Goal: Task Accomplishment & Management: Manage account settings

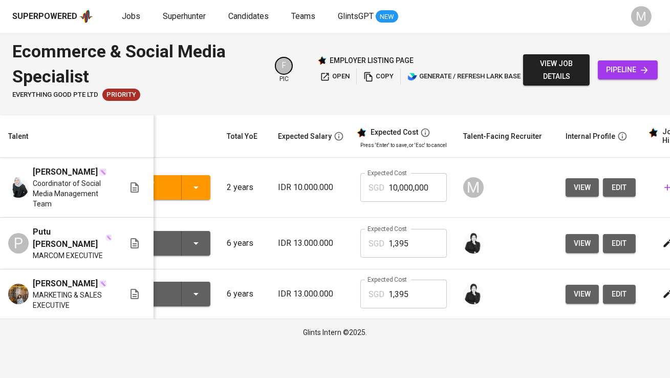
scroll to position [0, 61]
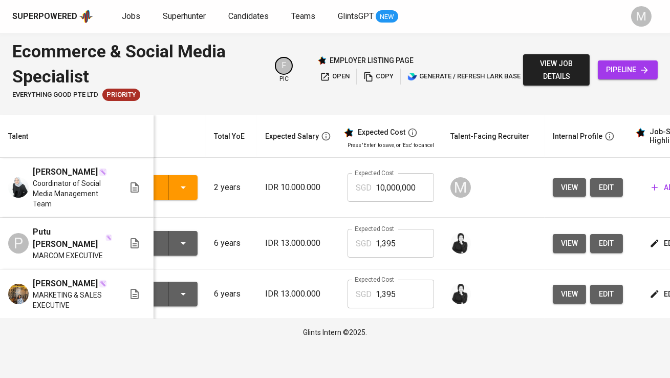
click at [606, 192] on span "edit" at bounding box center [606, 187] width 16 height 13
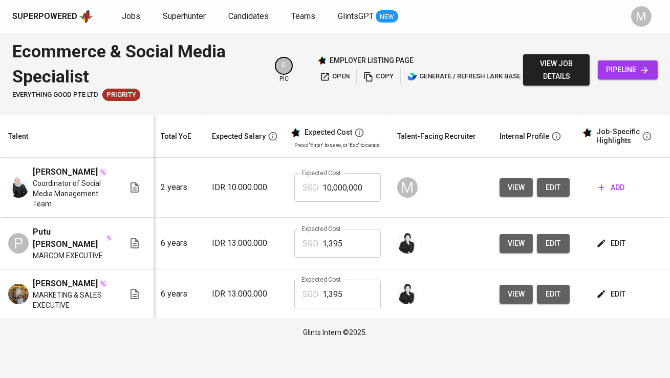
scroll to position [0, 122]
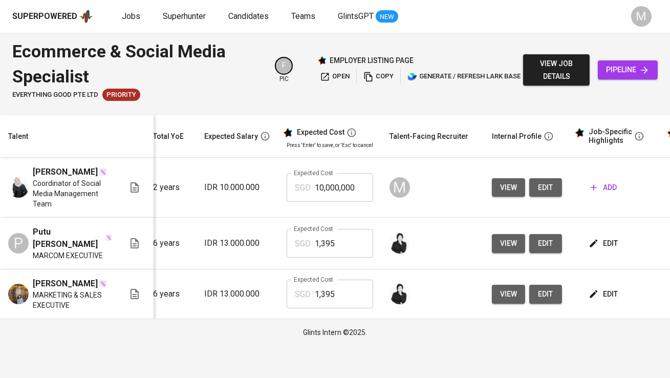
click at [603, 188] on span "add" at bounding box center [603, 187] width 26 height 13
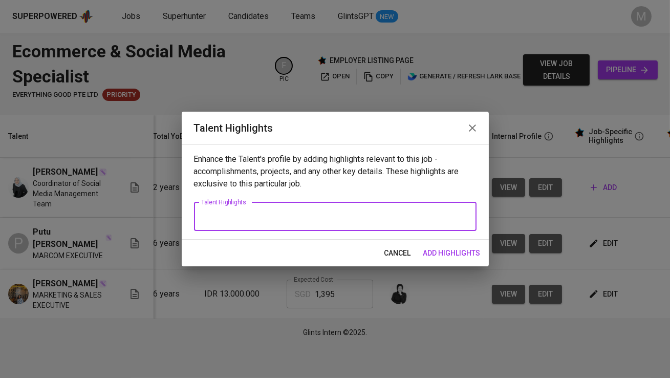
click at [356, 212] on textarea at bounding box center [335, 216] width 268 height 10
paste textarea "Githa Brigitha Jannah is a digital marketing professional with 3–4 years of exp…"
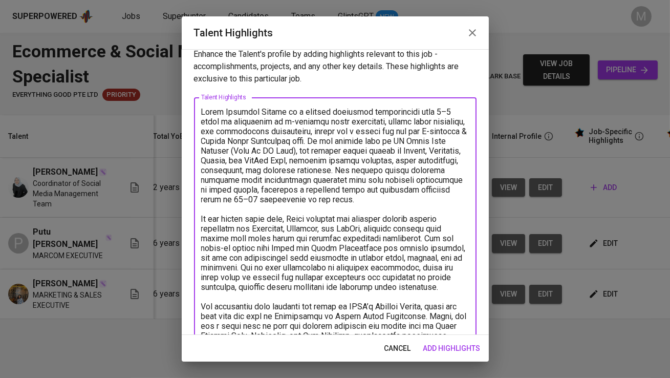
scroll to position [0, 0]
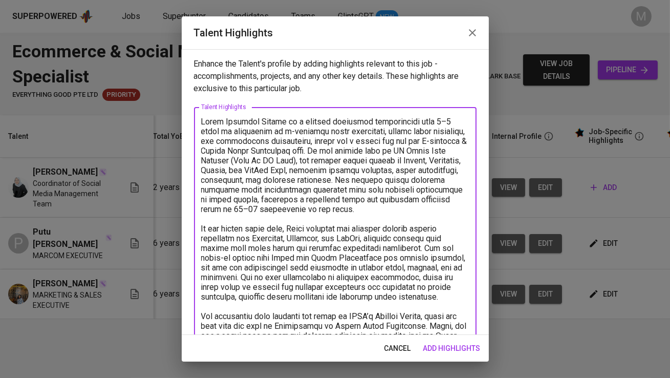
drag, startPoint x: 281, startPoint y: 121, endPoint x: 226, endPoint y: 119, distance: 54.8
click at [226, 119] on textarea at bounding box center [335, 292] width 268 height 350
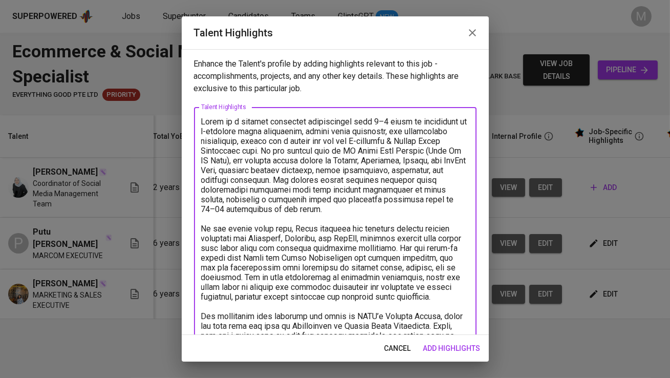
drag, startPoint x: 240, startPoint y: 141, endPoint x: 254, endPoint y: 153, distance: 18.5
click at [254, 153] on textarea at bounding box center [335, 292] width 268 height 350
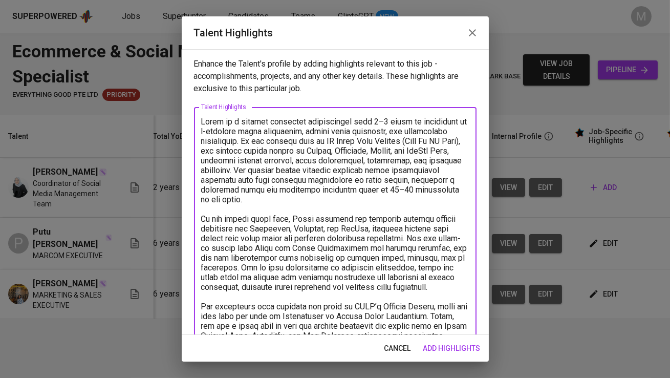
drag, startPoint x: 321, startPoint y: 137, endPoint x: 399, endPoint y: 137, distance: 78.3
click at [399, 137] on textarea at bounding box center [335, 287] width 268 height 340
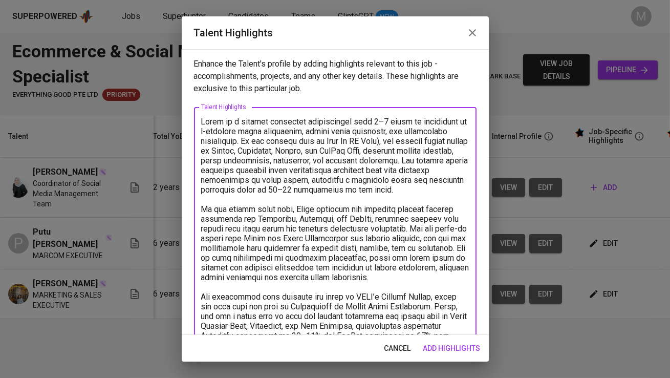
click at [387, 139] on textarea at bounding box center [335, 282] width 268 height 330
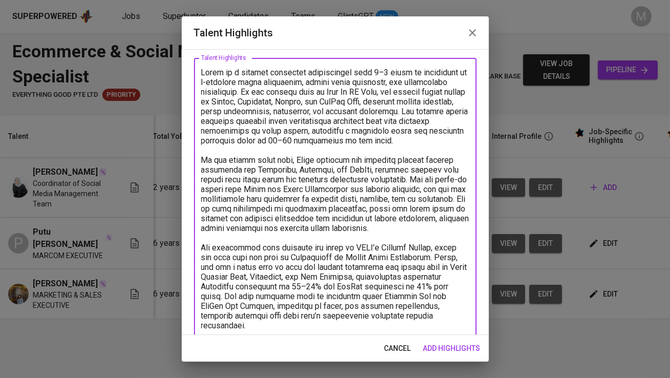
scroll to position [71, 0]
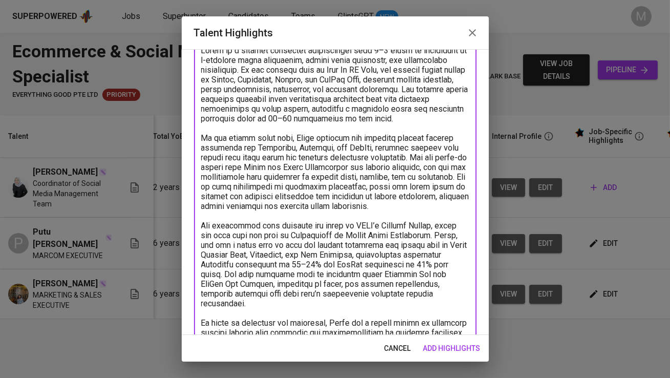
drag, startPoint x: 369, startPoint y: 146, endPoint x: 423, endPoint y: 156, distance: 54.1
click at [423, 156] on textarea at bounding box center [335, 211] width 268 height 330
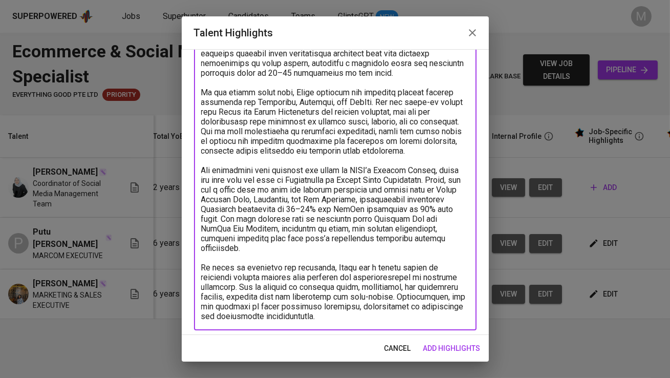
scroll to position [120, 0]
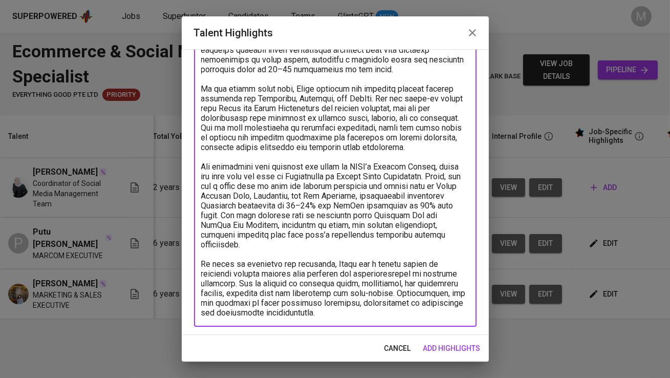
drag, startPoint x: 269, startPoint y: 241, endPoint x: 188, endPoint y: 237, distance: 80.9
click at [188, 237] on div "Enhance the Talent's profile by adding highlights relevant to this job - accomp…" at bounding box center [335, 191] width 307 height 285
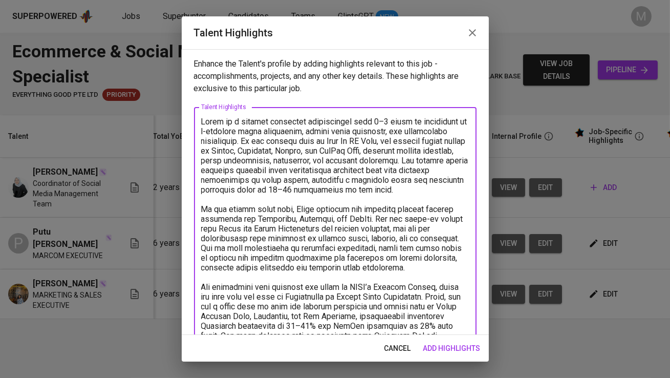
scroll to position [101, 0]
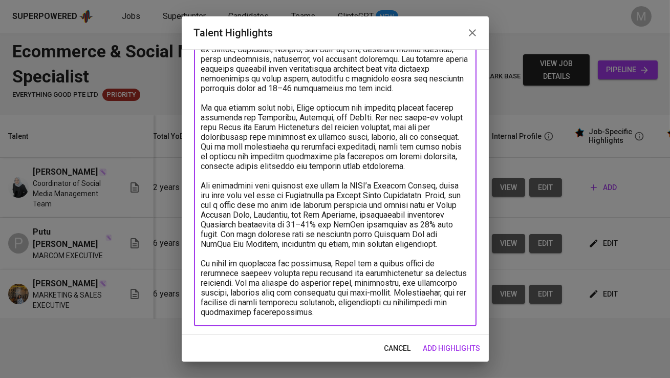
type textarea "Lorem ip d sitamet consectet adipiscingel sedd 6–4 eiusm te incididunt ut l-etd…"
click at [443, 351] on span "add highlights" at bounding box center [451, 348] width 57 height 13
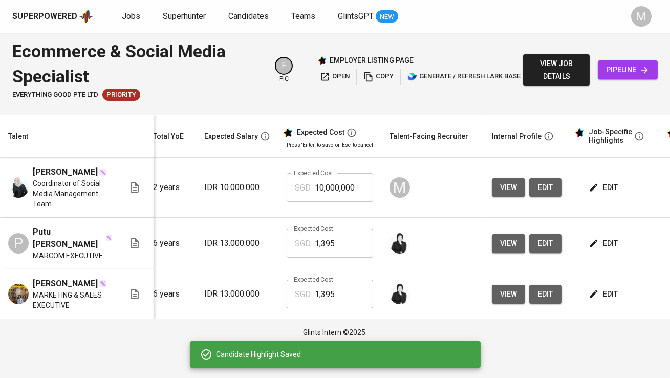
click at [601, 238] on span "edit" at bounding box center [603, 243] width 27 height 13
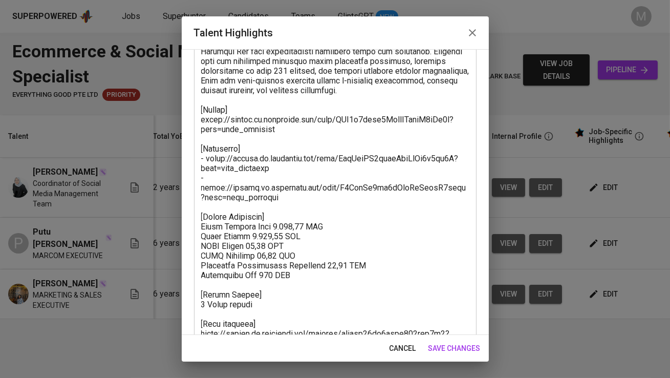
scroll to position [217, 0]
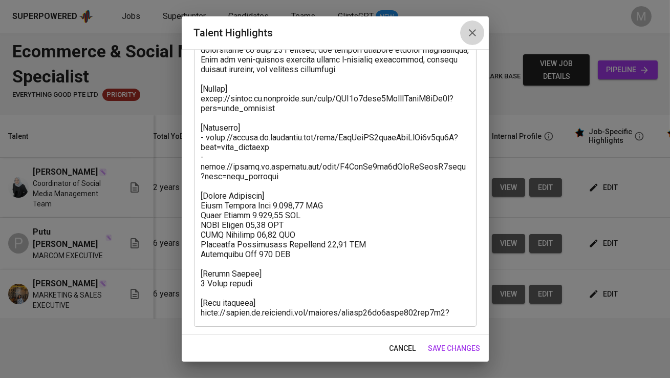
click at [473, 30] on icon "button" at bounding box center [472, 33] width 12 height 12
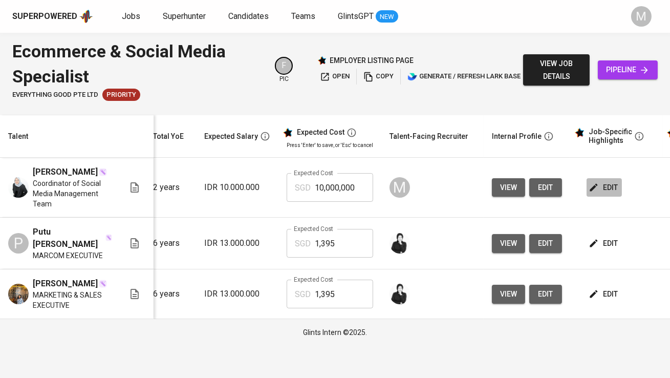
click at [593, 187] on icon "button" at bounding box center [593, 187] width 10 height 10
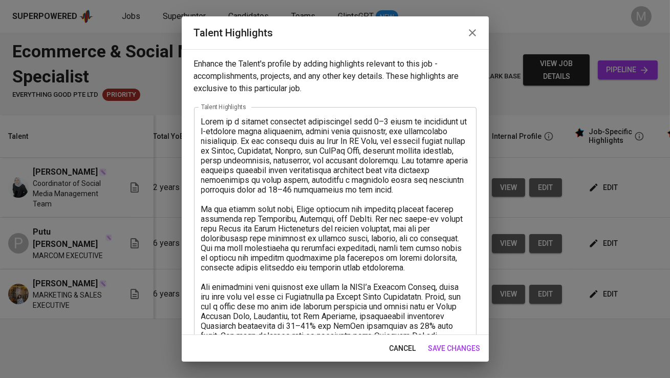
scroll to position [101, 0]
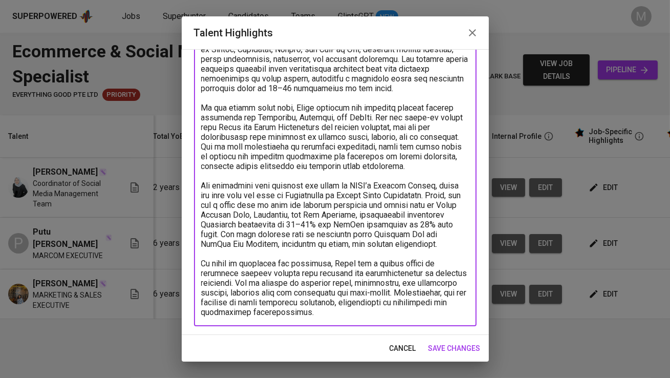
click at [321, 316] on textarea at bounding box center [335, 165] width 268 height 301
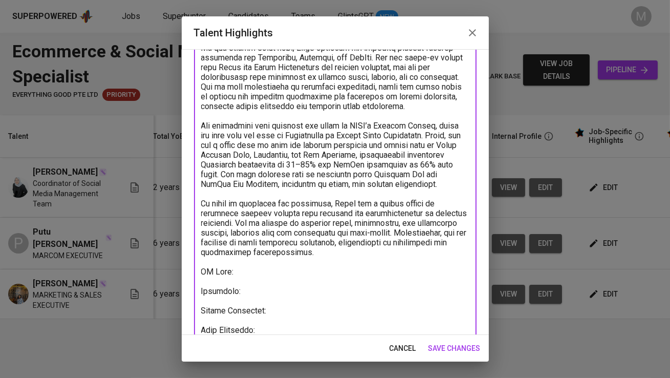
scroll to position [171, 0]
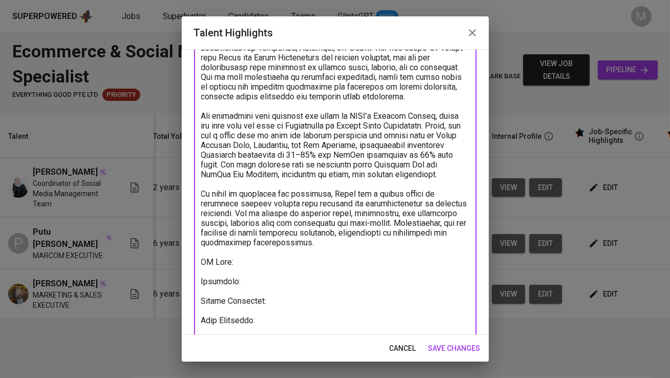
type textarea "Lorem ip d sitamet consectet adipiscingel sedd 6–4 eiusm te incididunt ut l-etd…"
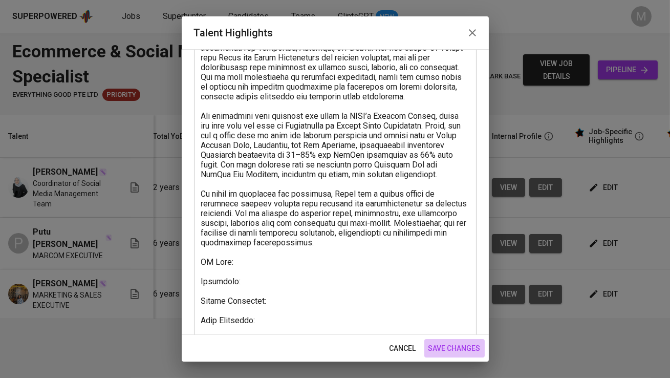
click at [466, 348] on span "save changes" at bounding box center [454, 348] width 52 height 13
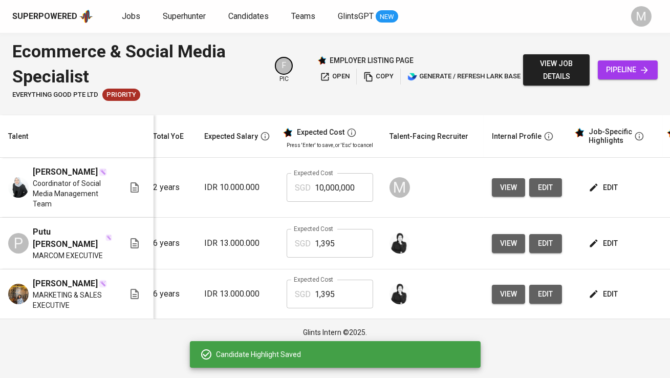
scroll to position [0, 213]
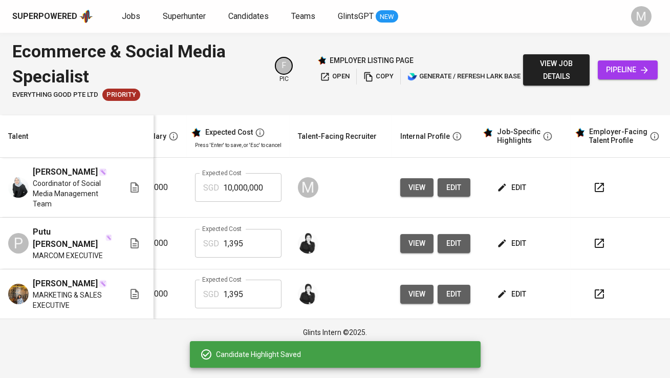
click at [593, 193] on icon "button" at bounding box center [599, 187] width 12 height 12
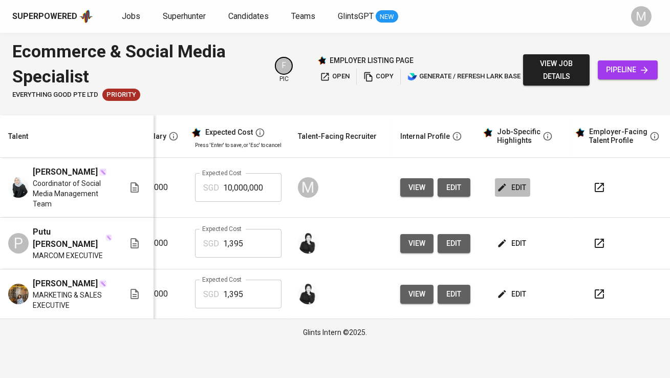
click at [520, 187] on span "edit" at bounding box center [512, 187] width 27 height 13
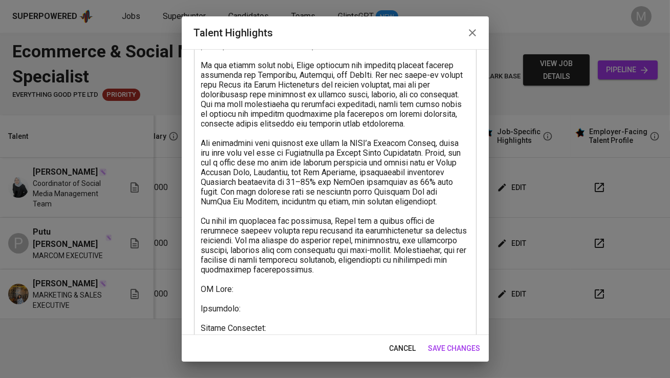
scroll to position [189, 0]
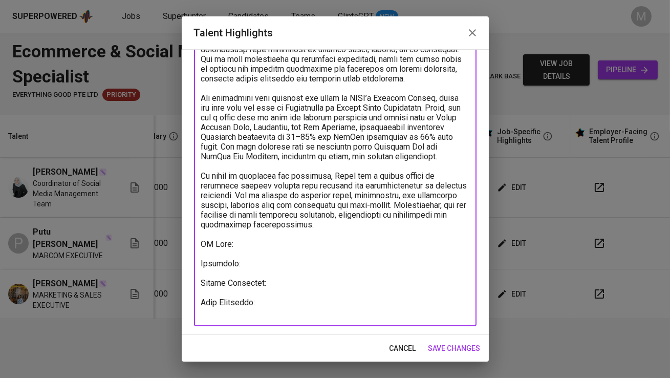
click at [256, 249] on textarea at bounding box center [335, 122] width 268 height 389
click at [279, 302] on textarea at bounding box center [335, 122] width 268 height 389
paste textarea "https://glints.sg.larksuite.com/minutes/obsgxy9248mn89699n913j39?from=from_copy…"
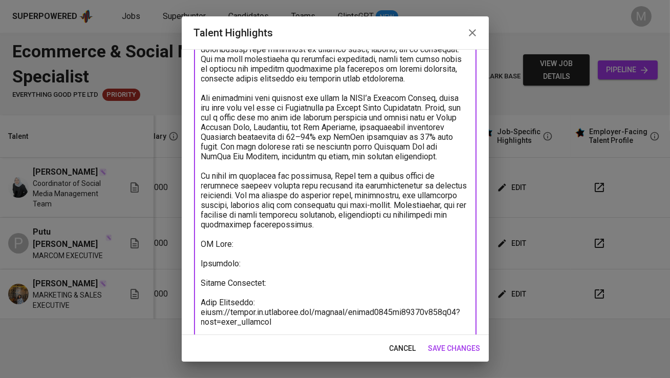
click at [225, 253] on textarea at bounding box center [335, 132] width 268 height 408
paste textarea "https://glints.sg.larksuite.com/wiki/E4MOwIELOidcsRk6ScllB9t1gid?from=from_copy…"
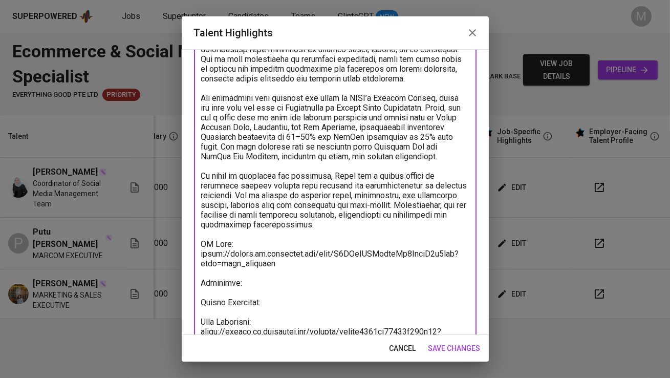
click at [237, 284] on textarea at bounding box center [335, 142] width 268 height 428
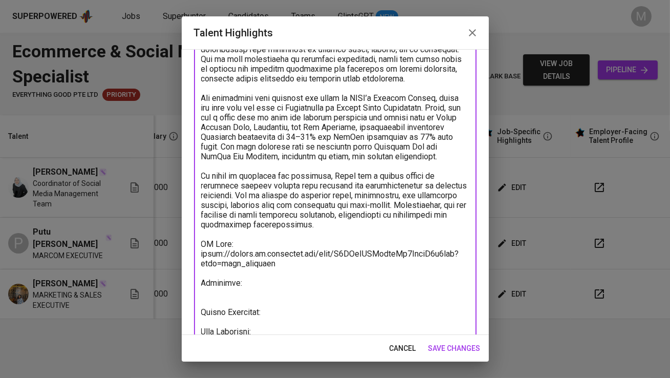
paste textarea "https://www.canva.com/design/DAF7Lbte6FE/ga-8gp63b7onPjtxmOUtYQ/edit"
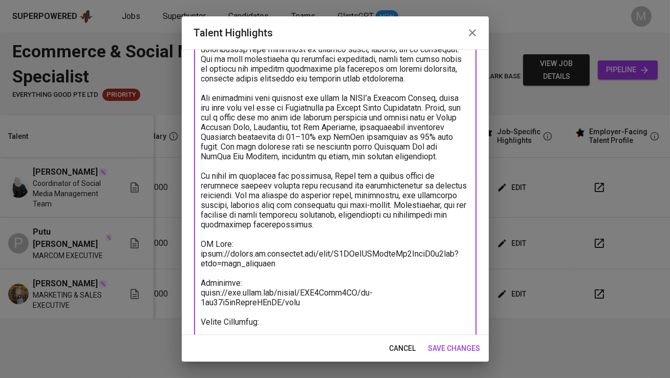
scroll to position [247, 0]
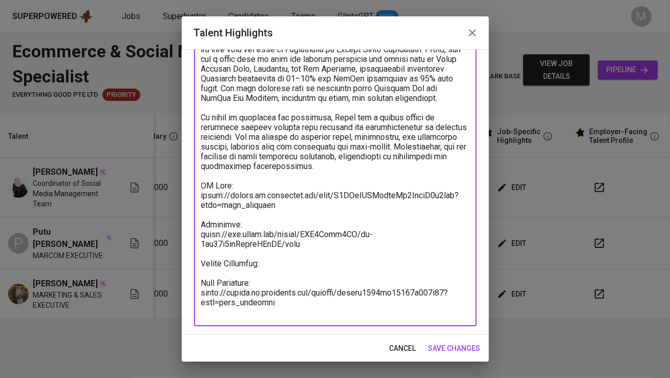
type textarea "Lorem ip d sitamet consectet adipiscingel sedd 6–4 eiusm te incididunt ut l-etd…"
click at [445, 350] on span "save changes" at bounding box center [454, 348] width 52 height 13
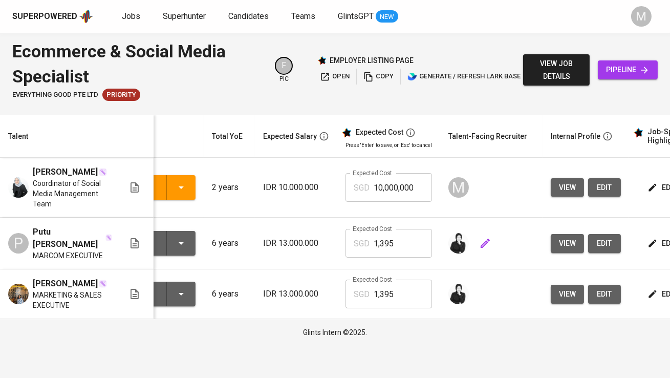
scroll to position [0, 0]
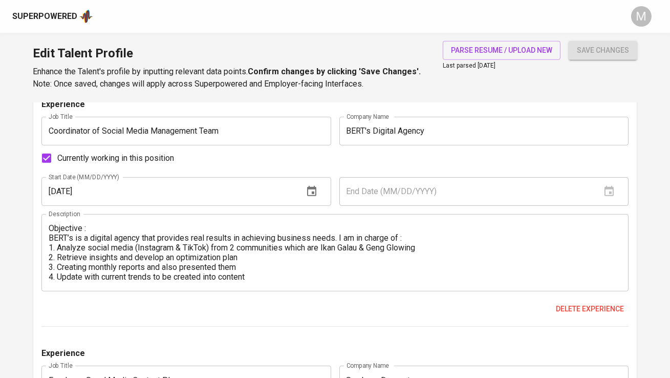
scroll to position [1015, 0]
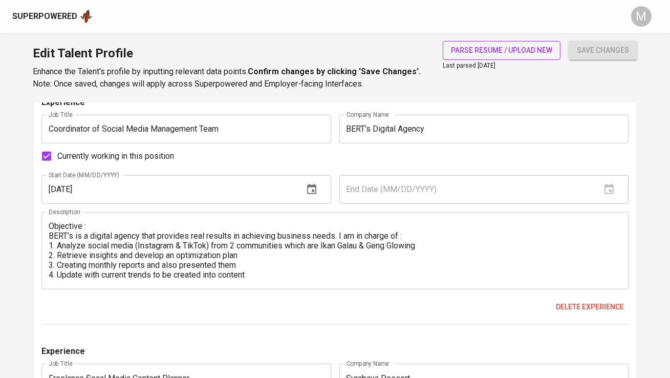
click at [496, 55] on span "parse resume / upload new" at bounding box center [501, 50] width 101 height 13
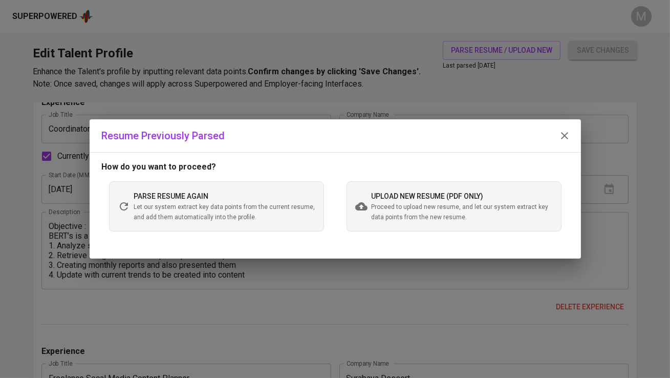
click at [441, 191] on div "upload new resume (pdf only) Proceed to upload new resume, and let our system e…" at bounding box center [461, 206] width 181 height 33
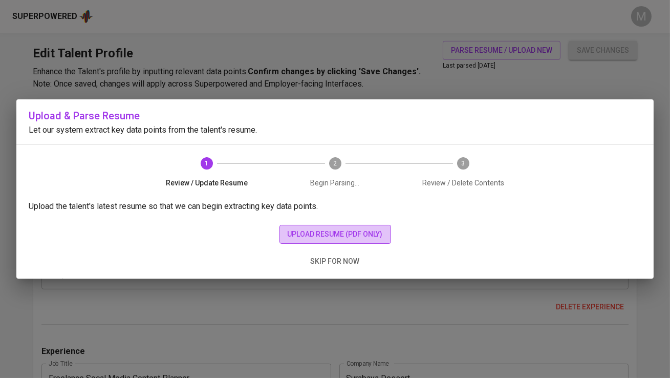
click at [355, 230] on span "upload resume (pdf only)" at bounding box center [335, 234] width 95 height 13
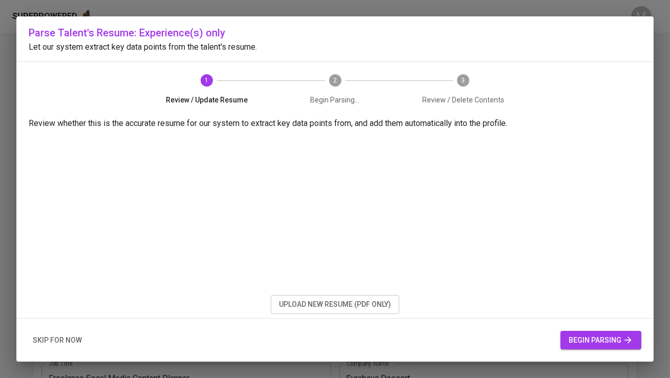
click at [581, 338] on span "begin parsing" at bounding box center [600, 340] width 64 height 13
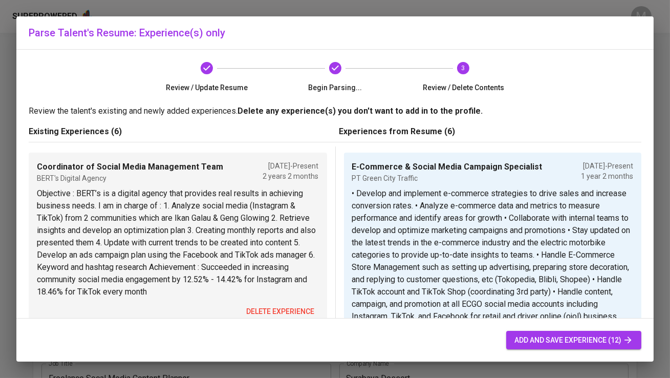
click at [284, 307] on span "delete experience" at bounding box center [281, 311] width 68 height 13
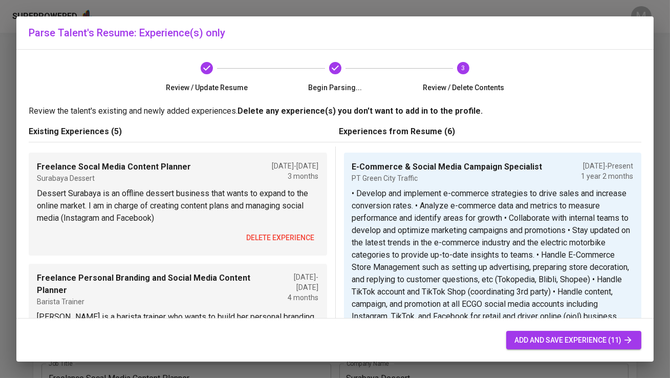
click at [286, 232] on span "delete experience" at bounding box center [281, 237] width 68 height 13
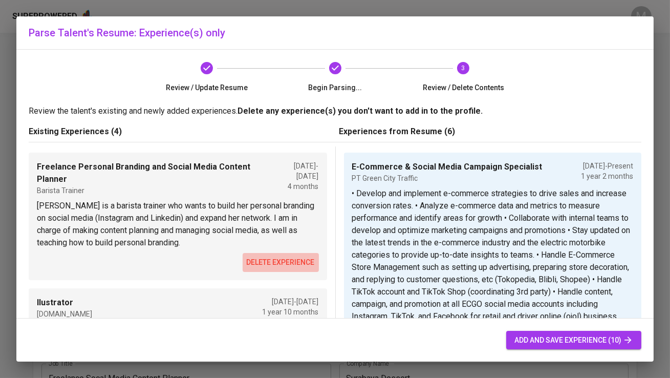
click at [290, 259] on span "delete experience" at bounding box center [281, 262] width 68 height 13
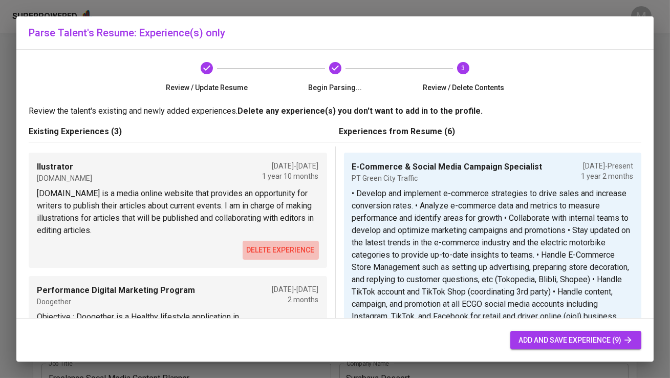
click at [290, 250] on span "delete experience" at bounding box center [281, 250] width 68 height 13
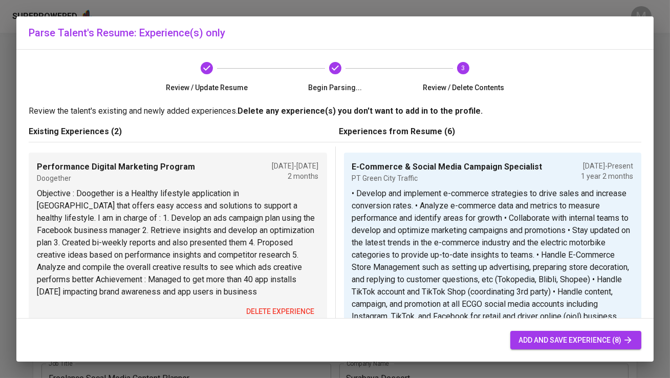
click at [293, 312] on span "delete experience" at bounding box center [281, 311] width 68 height 13
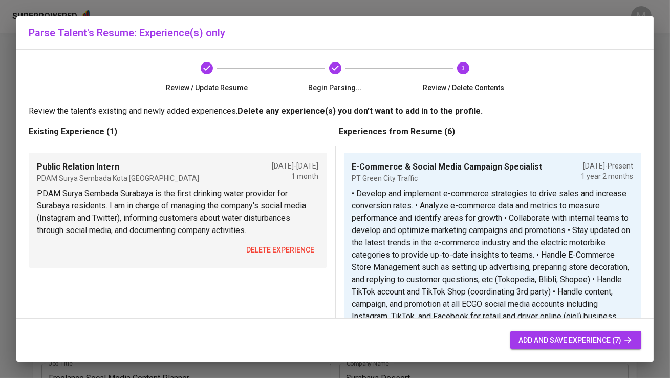
click at [288, 250] on span "delete experience" at bounding box center [281, 250] width 68 height 13
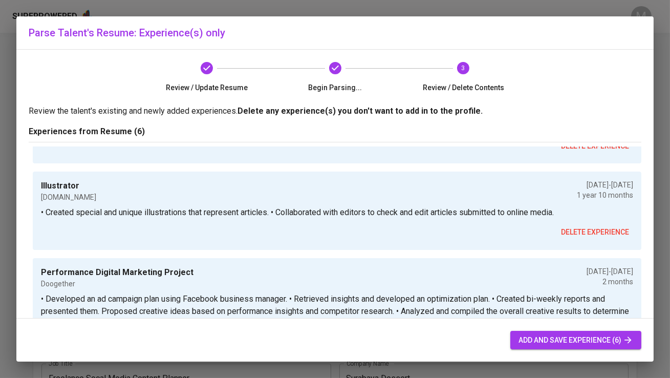
scroll to position [490, 0]
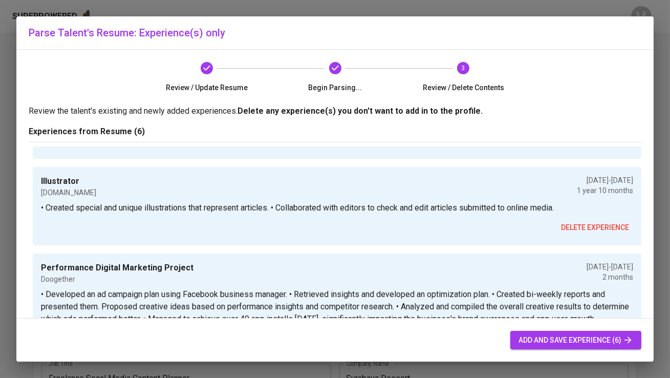
click at [587, 345] on span "add and save experience (6)" at bounding box center [575, 340] width 115 height 13
type input "E-Commerce & Social Media Campaign Specialist"
type input "PT Green City Traffic"
type input "07/01/2024"
type input "Coordinator of Social Media Management Team"
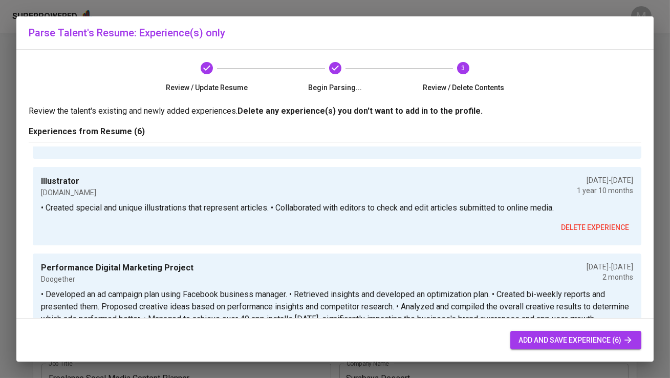
type input "BERT’s Digital Agency"
type input "07/01/2023"
type input "07/01/2024"
type input "Social Media Analyst"
type input "BERT’s Digital Agency"
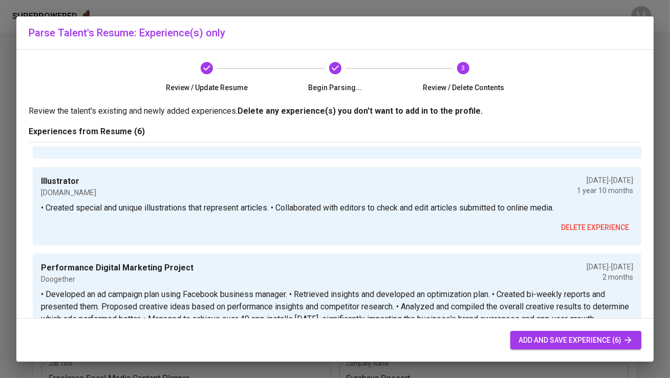
type input "04/01/2022"
type input "07/01/2023"
type input "Designer and Content Team"
type input "Eat Green Team Project"
type input "09/01/2021"
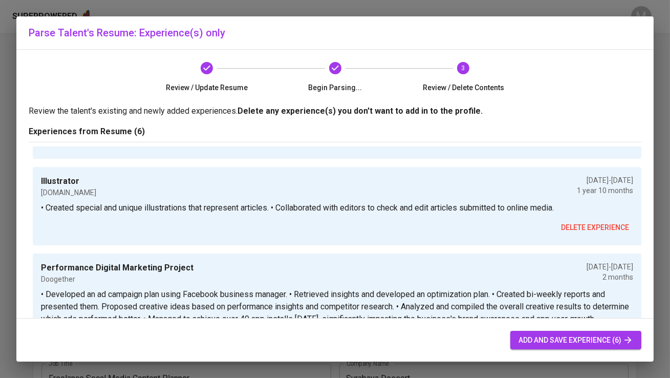
type input "07/01/2023"
type input "Illustrator"
type input "Kalikita.id"
type input "06/01/2020"
type input "Performance Digital Marketing Project"
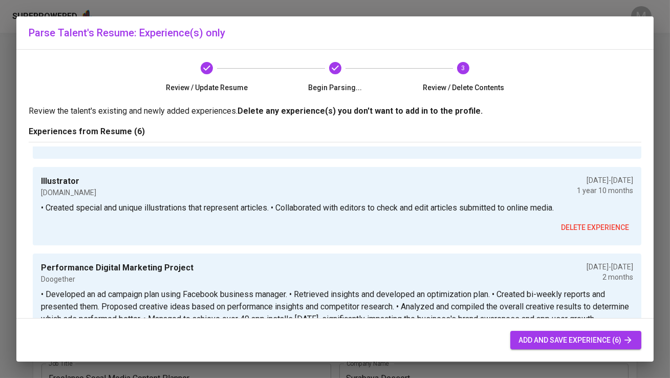
type input "Doogether"
type input "01/01/2022"
type input "03/01/2022"
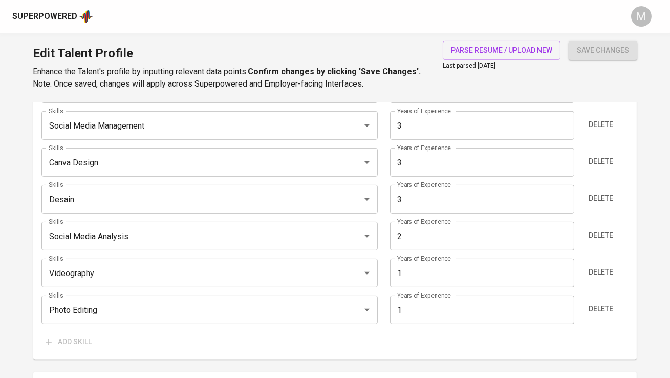
scroll to position [712, 0]
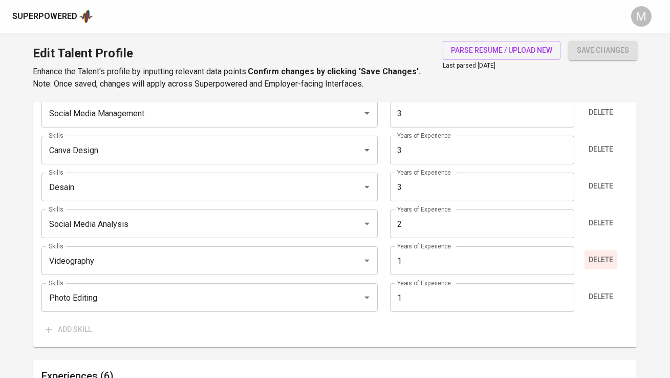
click at [601, 263] on span "Delete" at bounding box center [600, 259] width 25 height 13
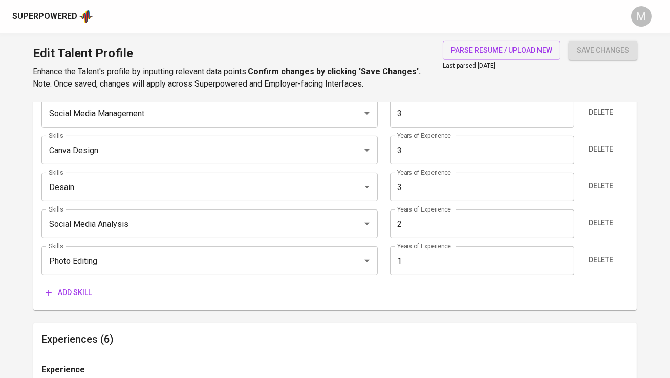
scroll to position [675, 0]
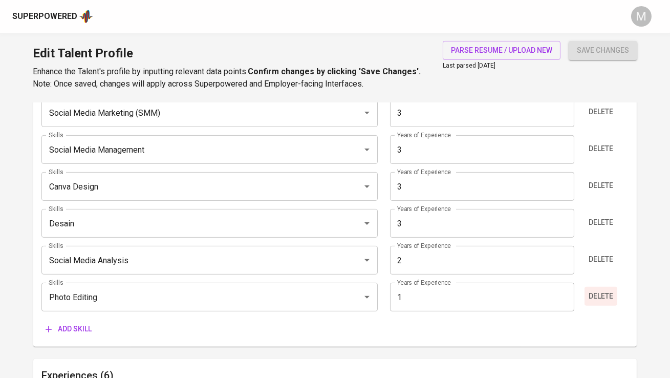
click at [599, 290] on span "Delete" at bounding box center [600, 296] width 25 height 13
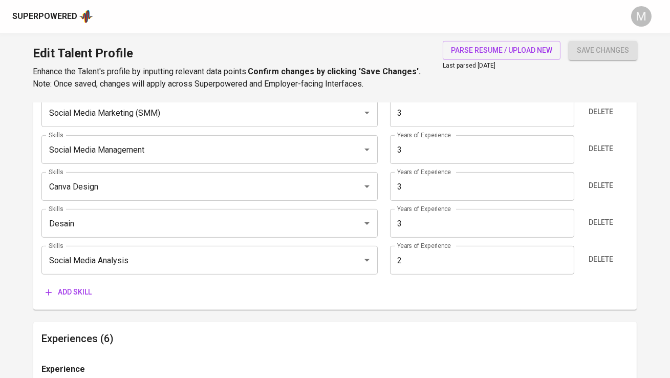
click at [480, 249] on input "2" at bounding box center [482, 260] width 184 height 29
click at [481, 254] on input "2" at bounding box center [482, 260] width 184 height 29
type input "3"
click at [305, 229] on input "Desain" at bounding box center [195, 222] width 298 height 19
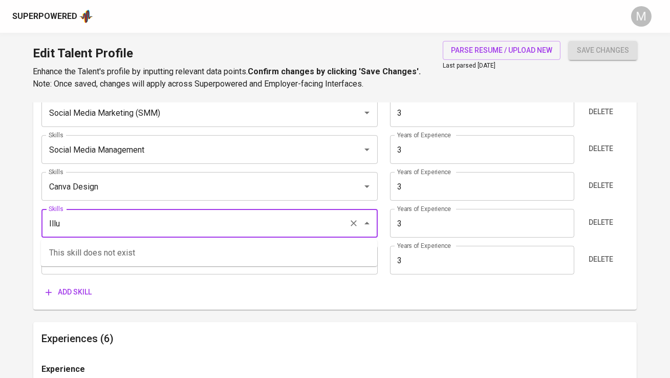
type input "Illus"
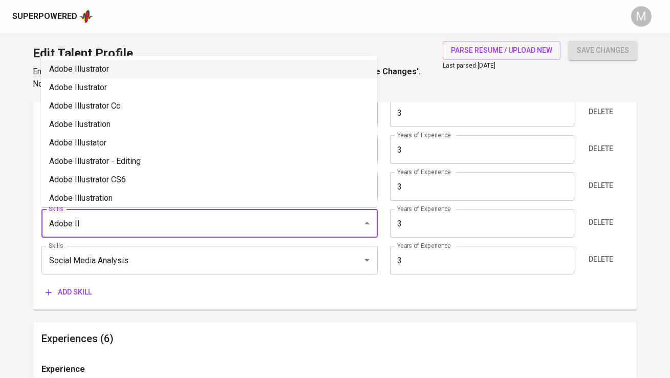
click at [304, 75] on li "Adobe Illustrator" at bounding box center [209, 69] width 336 height 18
type input "Adobe Illustrator"
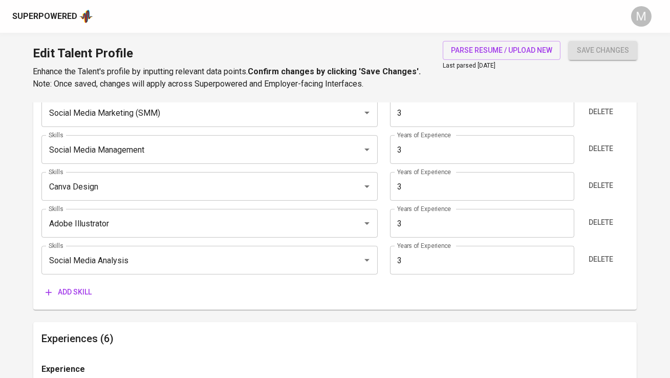
click at [412, 221] on input "3" at bounding box center [482, 223] width 184 height 29
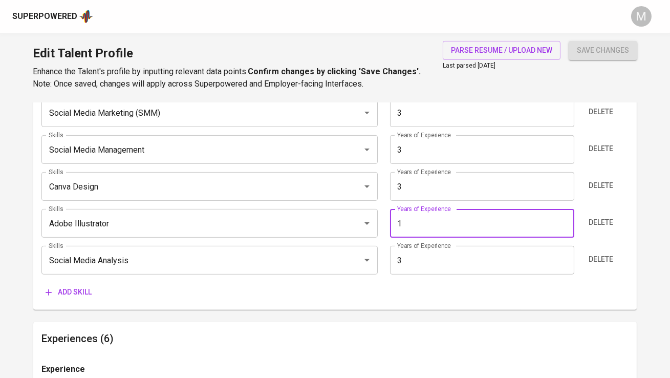
type input "1"
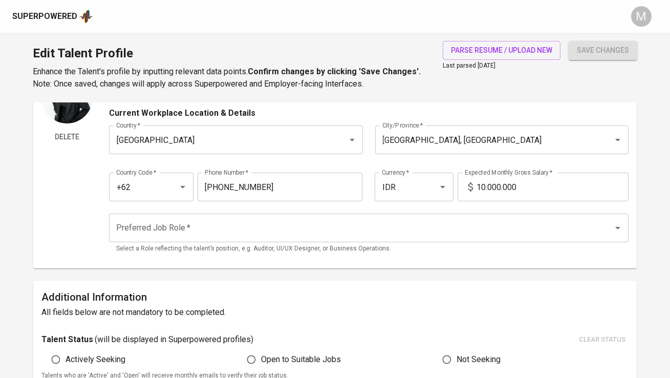
scroll to position [66, 0]
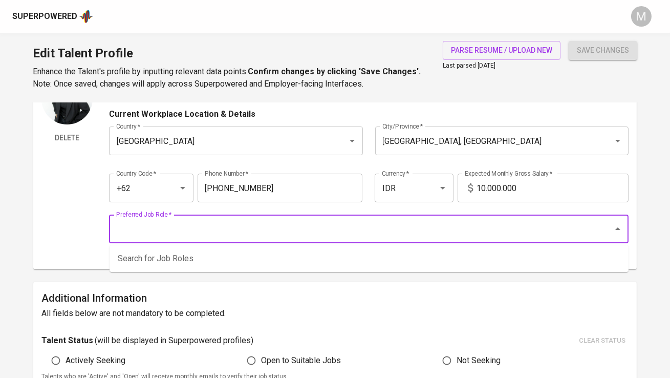
click at [280, 224] on input "Preferred Job Role   *" at bounding box center [354, 228] width 481 height 19
type input "social media"
type input "ecommerce"
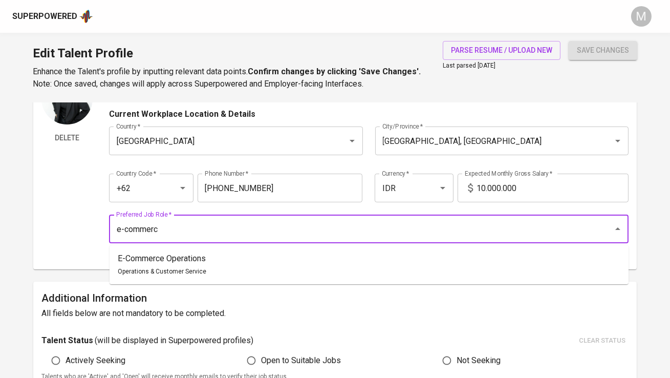
type input "e-commerce"
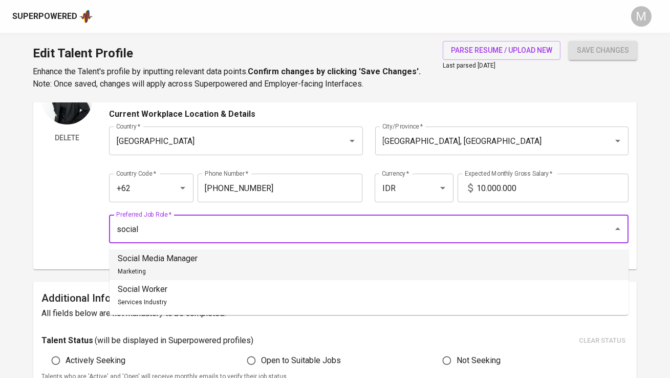
click at [296, 266] on li "Social Media Manager Marketing" at bounding box center [368, 264] width 519 height 31
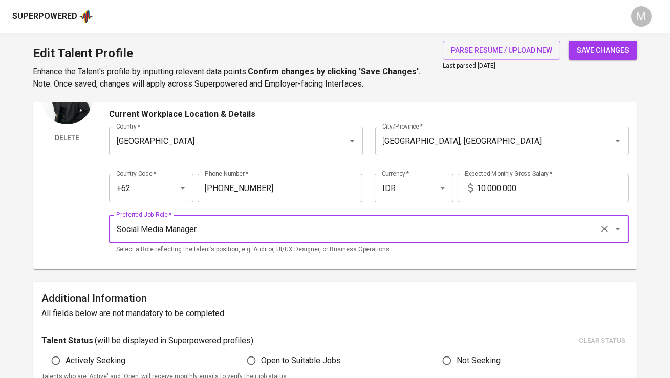
type input "Social Media Manager"
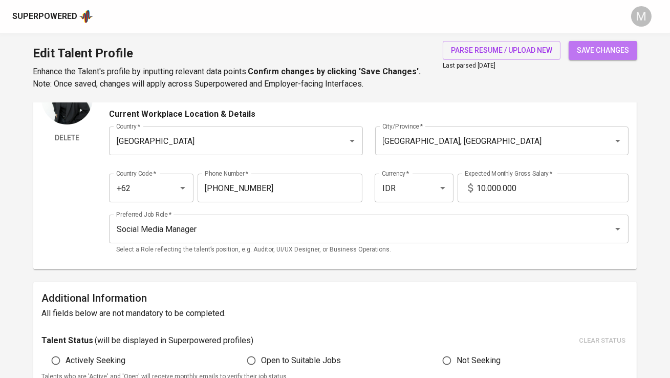
click at [594, 52] on span "save changes" at bounding box center [603, 50] width 52 height 13
type input "Canva Design"
type input "Social Media Analysis"
type input "paid ads"
type input "Content Marketing"
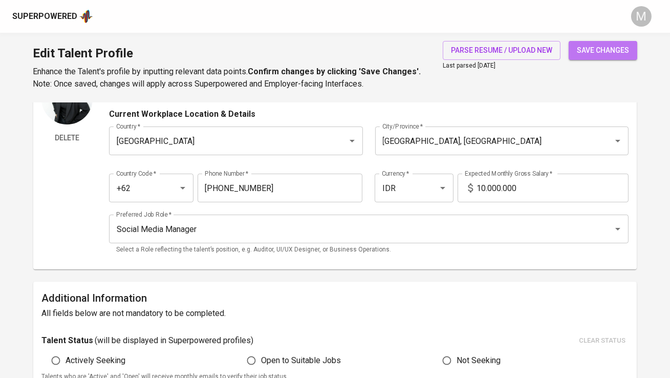
type input "Digital Marketing"
type input "Social Media Marketing (SMM)"
type input "Social Media Management"
type input "3"
type input "Adobe Illustrator"
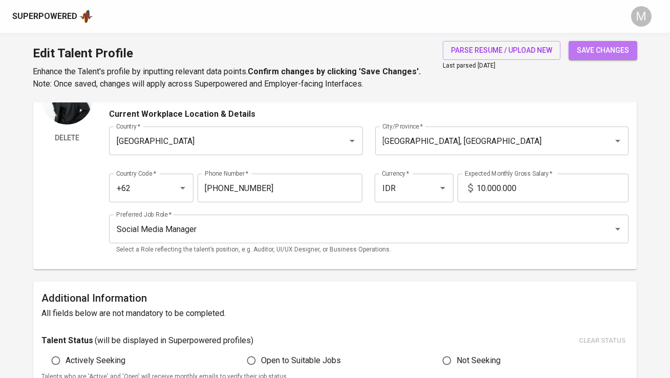
type input "1"
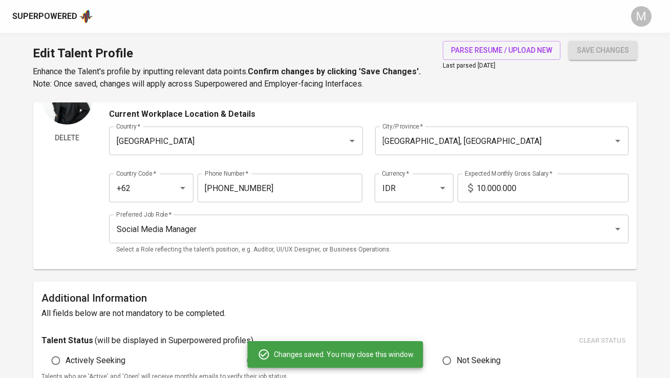
click at [542, 196] on input "10.000.000" at bounding box center [552, 187] width 151 height 29
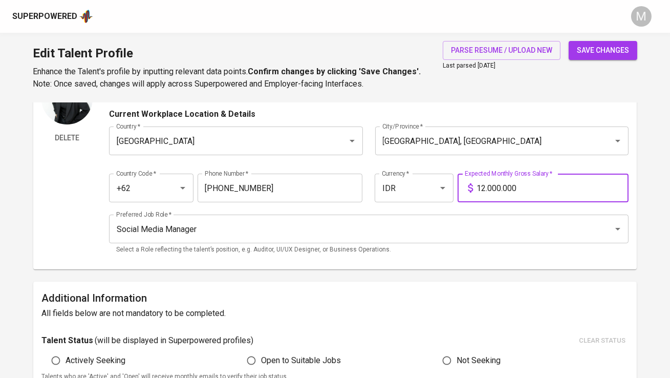
type input "12.000.000"
click at [568, 41] on button "save changes" at bounding box center [602, 50] width 69 height 19
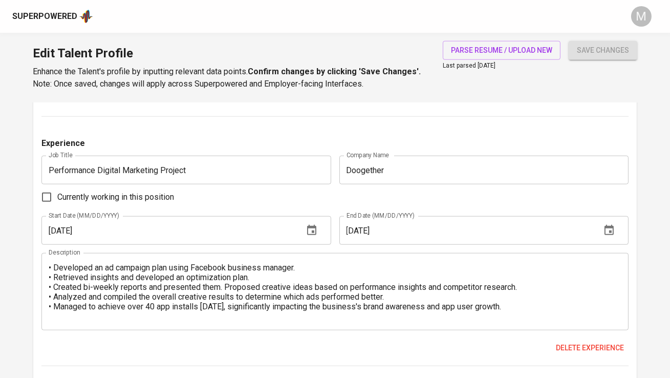
scroll to position [2221, 0]
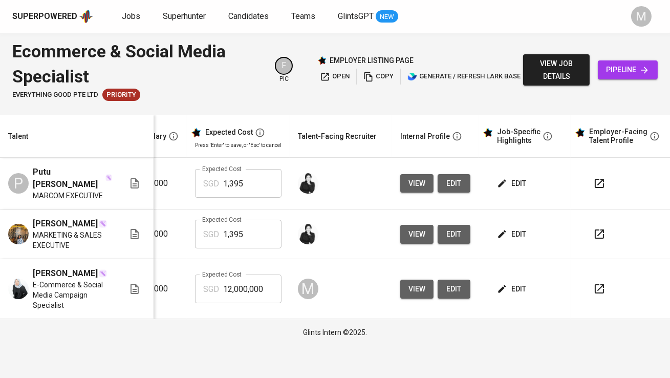
click at [555, 70] on span "view job details" at bounding box center [556, 69] width 50 height 25
click at [517, 188] on button "edit" at bounding box center [512, 183] width 35 height 19
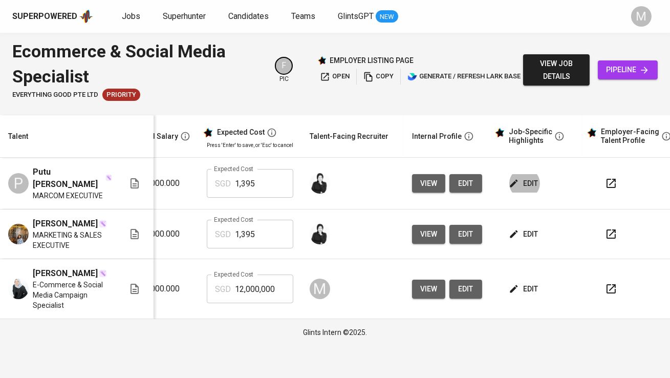
scroll to position [0, 213]
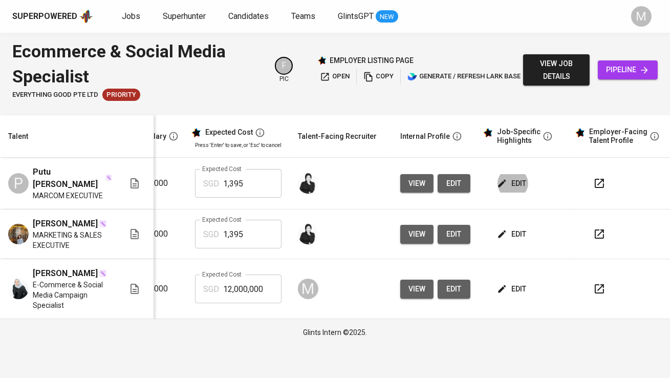
click at [511, 282] on span "edit" at bounding box center [512, 288] width 27 height 13
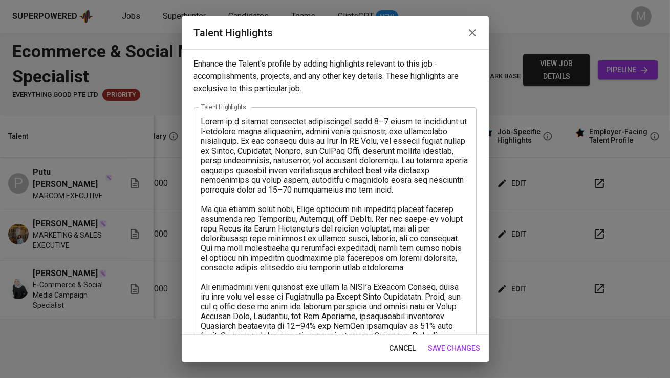
scroll to position [247, 0]
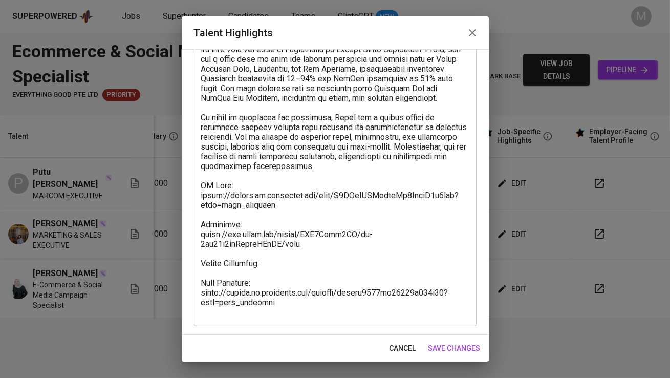
click at [283, 270] on textarea at bounding box center [335, 93] width 268 height 447
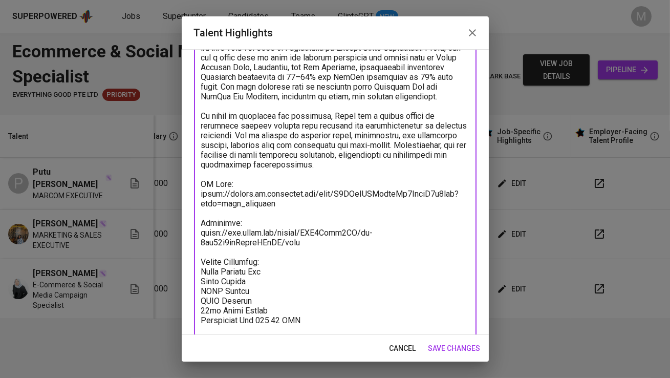
scroll to position [305, 0]
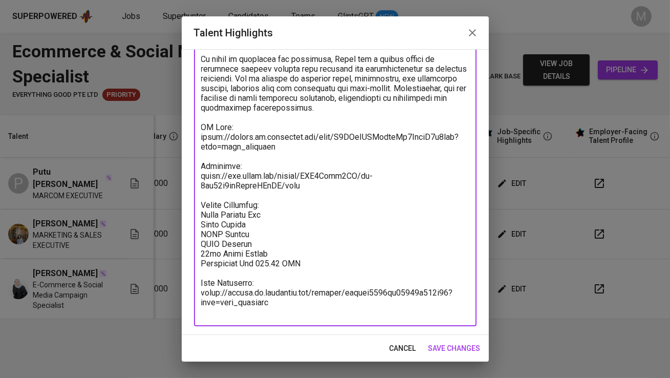
type textarea "Lorem ip d sitamet consectet adipiscingel sedd 6–4 eiusm te incididunt ut l-etd…"
click at [460, 344] on span "save changes" at bounding box center [454, 348] width 52 height 13
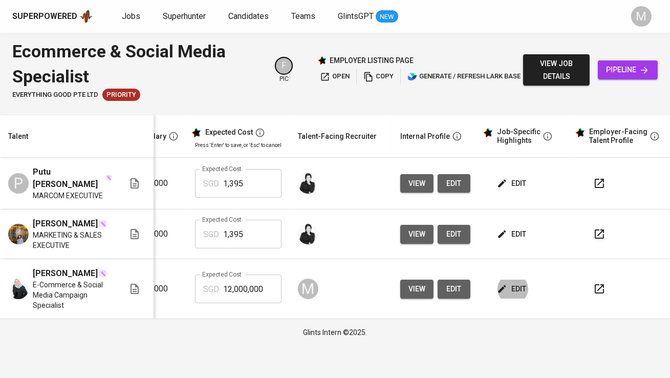
click at [515, 285] on span "edit" at bounding box center [512, 288] width 27 height 13
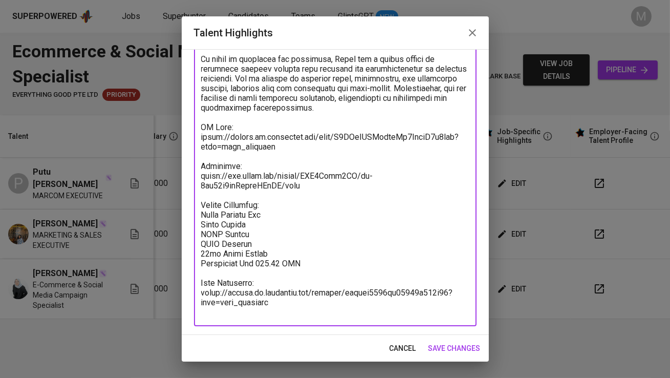
click at [276, 214] on textarea at bounding box center [335, 63] width 268 height 505
click at [252, 223] on textarea at bounding box center [335, 63] width 268 height 505
paste textarea "1102.55"
click at [355, 190] on textarea at bounding box center [335, 63] width 268 height 505
paste textarea "50.08"
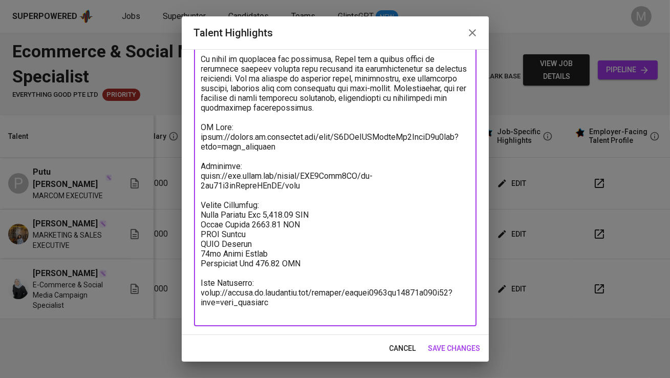
click at [295, 231] on textarea at bounding box center [335, 63] width 268 height 505
paste textarea "50.08"
click at [280, 238] on textarea at bounding box center [335, 63] width 268 height 505
paste textarea "64.35"
click at [276, 251] on textarea at bounding box center [335, 63] width 268 height 505
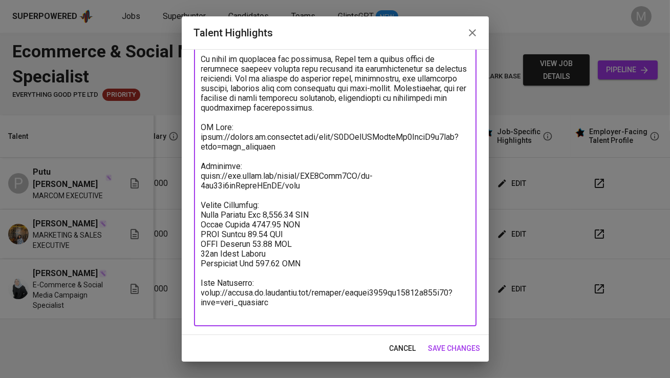
paste textarea "91.88"
click at [253, 225] on textarea at bounding box center [335, 63] width 268 height 505
type textarea "Lorem ip d sitamet consectet adipiscingel sedd 6–4 eiusm te incididunt ut l-etd…"
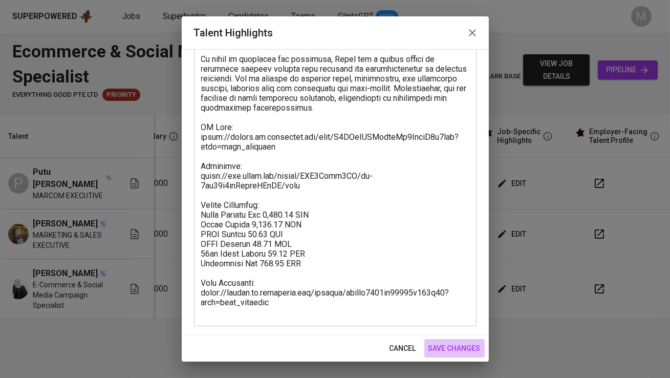
click at [462, 348] on span "save changes" at bounding box center [454, 348] width 52 height 13
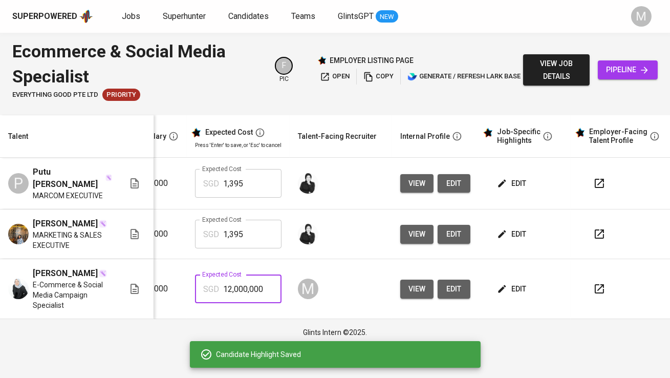
click at [255, 275] on input "12,000,000" at bounding box center [252, 288] width 58 height 29
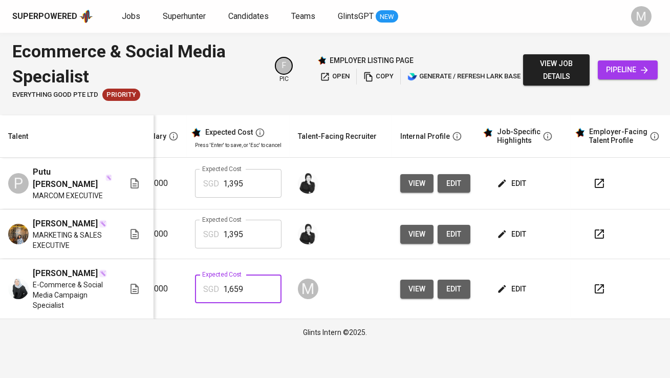
type input "1,659"
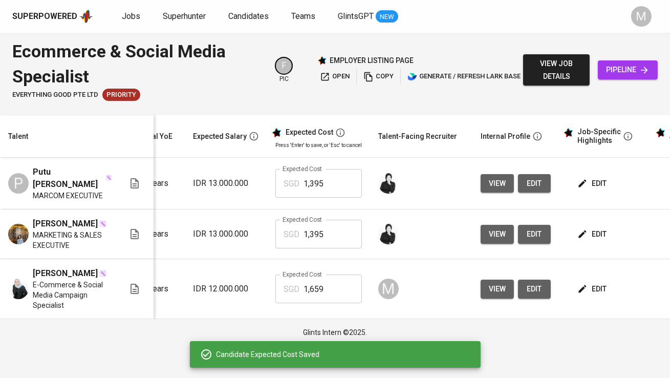
scroll to position [0, 0]
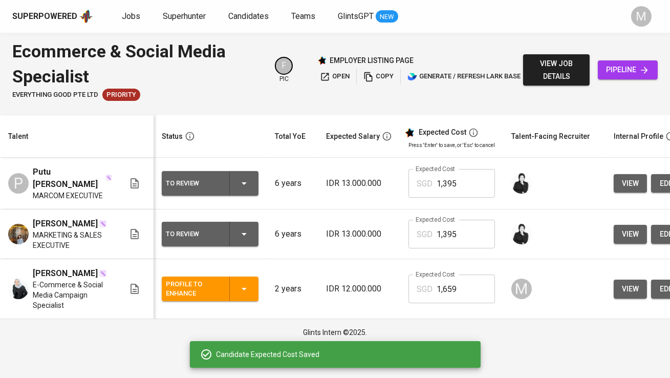
click at [208, 289] on div "Profile to Enhance" at bounding box center [193, 288] width 55 height 23
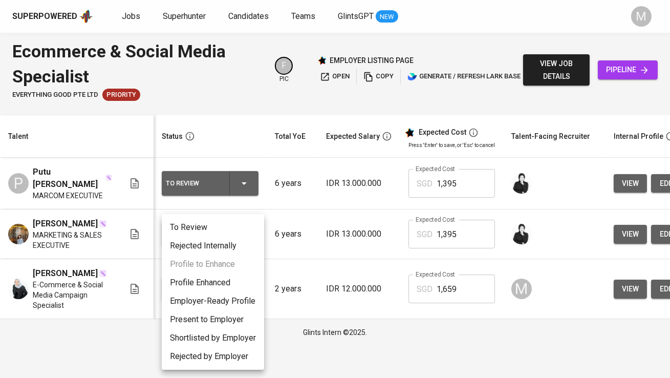
click at [212, 288] on li "Profile Enhanced" at bounding box center [213, 282] width 102 height 18
